Goal: Navigation & Orientation: Find specific page/section

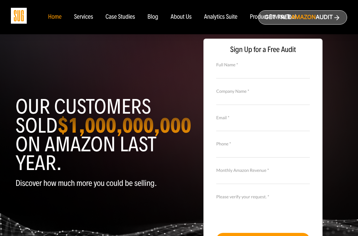
click at [81, 19] on div "Services" at bounding box center [83, 17] width 19 height 7
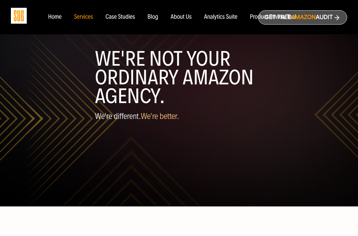
click at [123, 18] on div "Case Studies" at bounding box center [120, 17] width 30 height 7
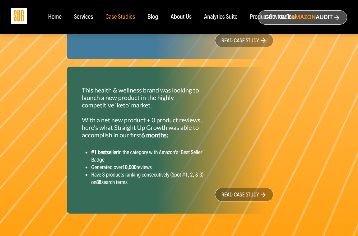
scroll to position [919, 0]
